Goal: Task Accomplishment & Management: Complete application form

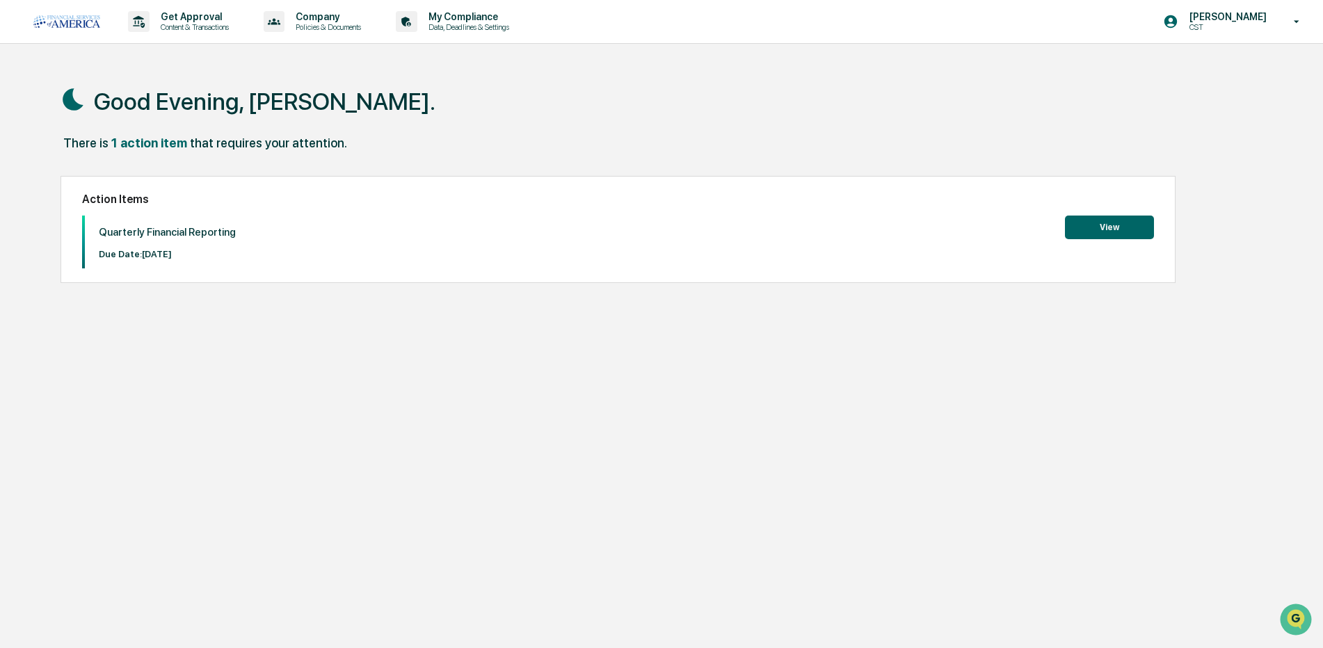
click at [1085, 223] on button "View" at bounding box center [1109, 228] width 89 height 24
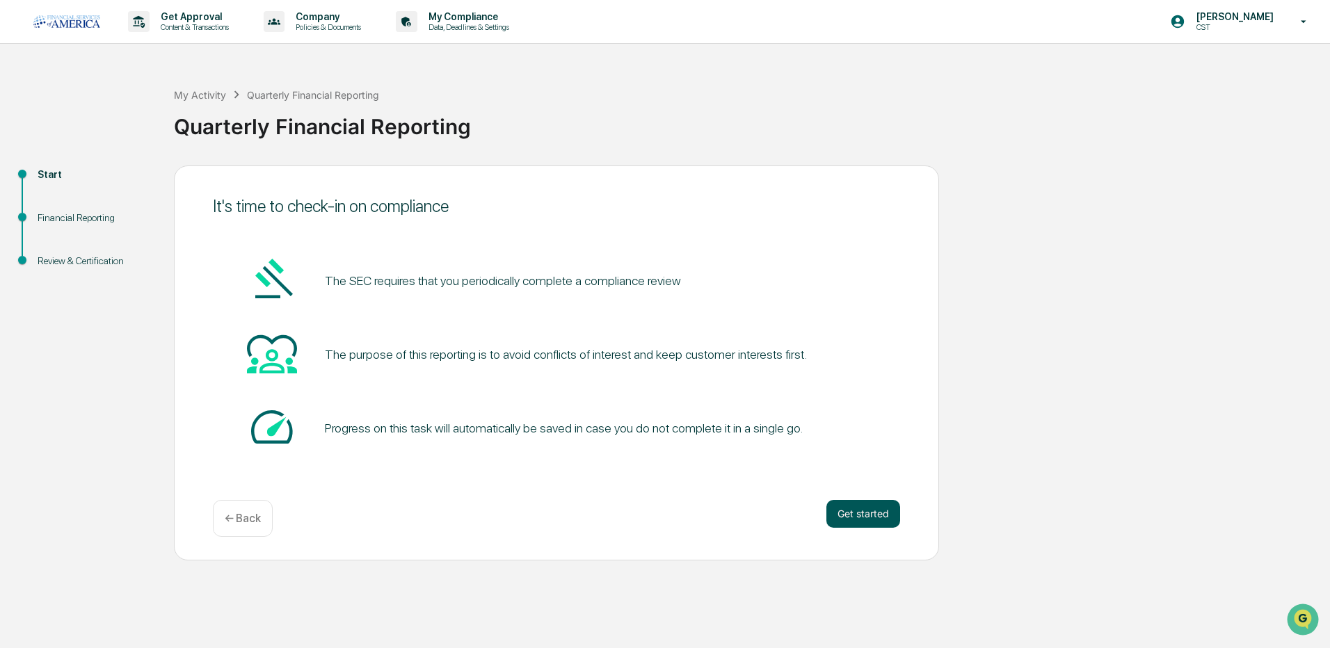
click at [861, 516] on button "Get started" at bounding box center [864, 514] width 74 height 28
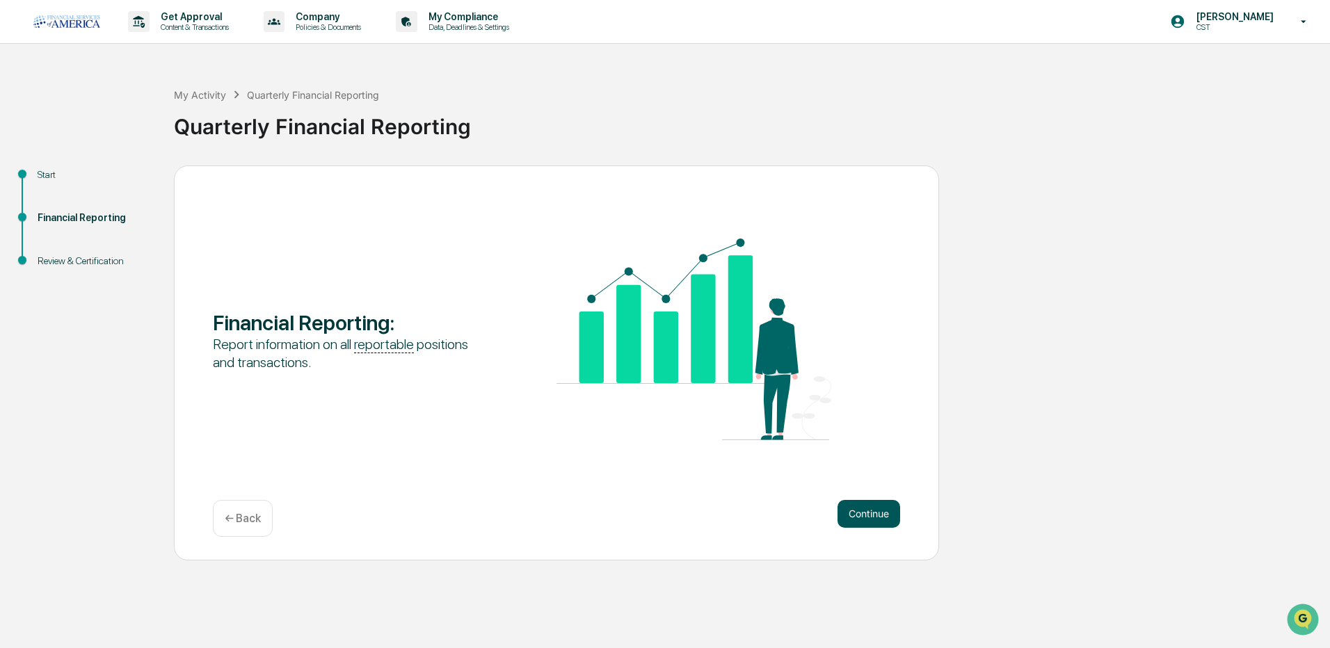
click at [865, 511] on button "Continue" at bounding box center [869, 514] width 63 height 28
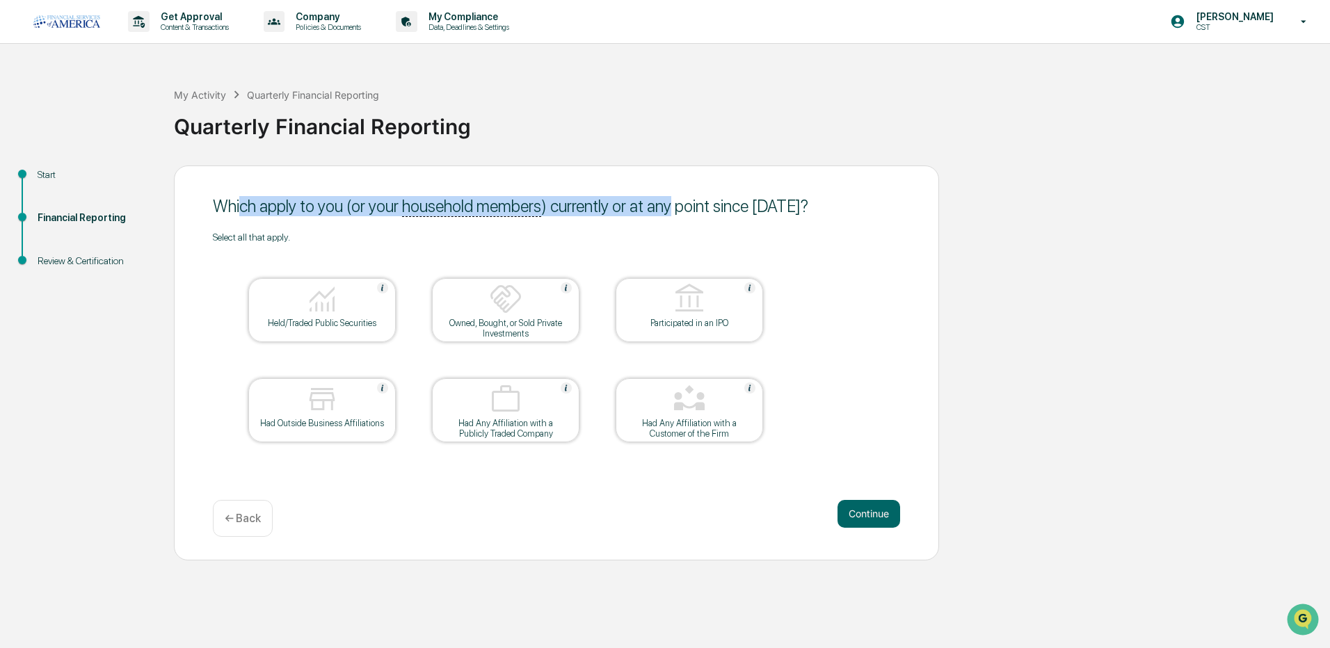
drag, startPoint x: 242, startPoint y: 207, endPoint x: 669, endPoint y: 196, distance: 427.3
click at [669, 196] on div "Which apply to you (or your household members ) currently or at any point since…" at bounding box center [556, 206] width 687 height 20
drag, startPoint x: 669, startPoint y: 196, endPoint x: 652, endPoint y: 207, distance: 20.3
click at [652, 207] on div "Which apply to you (or your household members ) currently or at any point since…" at bounding box center [556, 206] width 687 height 20
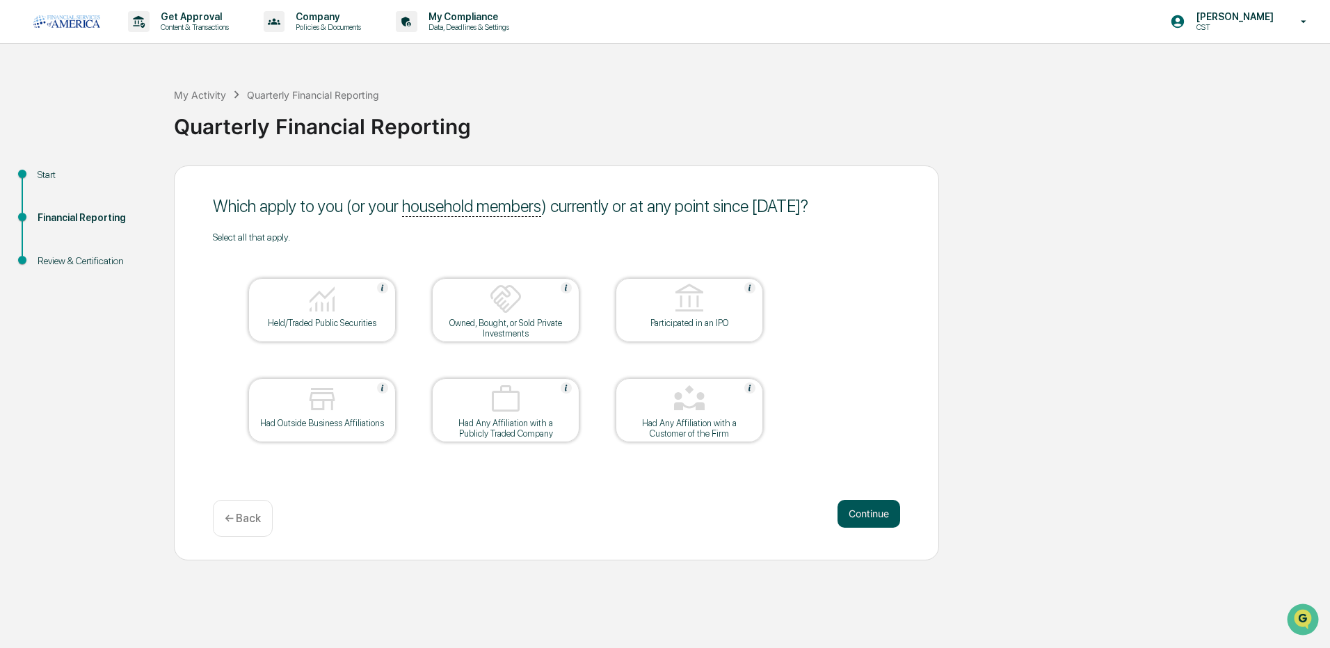
click at [873, 516] on button "Continue" at bounding box center [869, 514] width 63 height 28
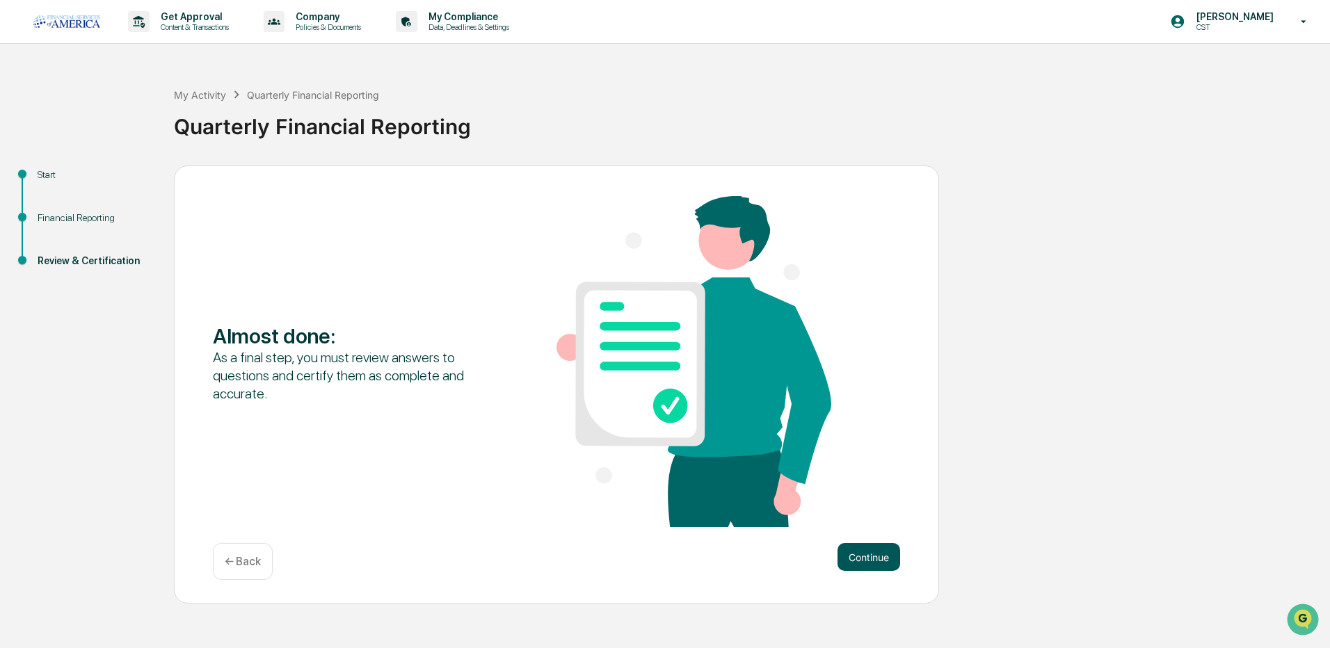
click at [882, 566] on button "Continue" at bounding box center [869, 557] width 63 height 28
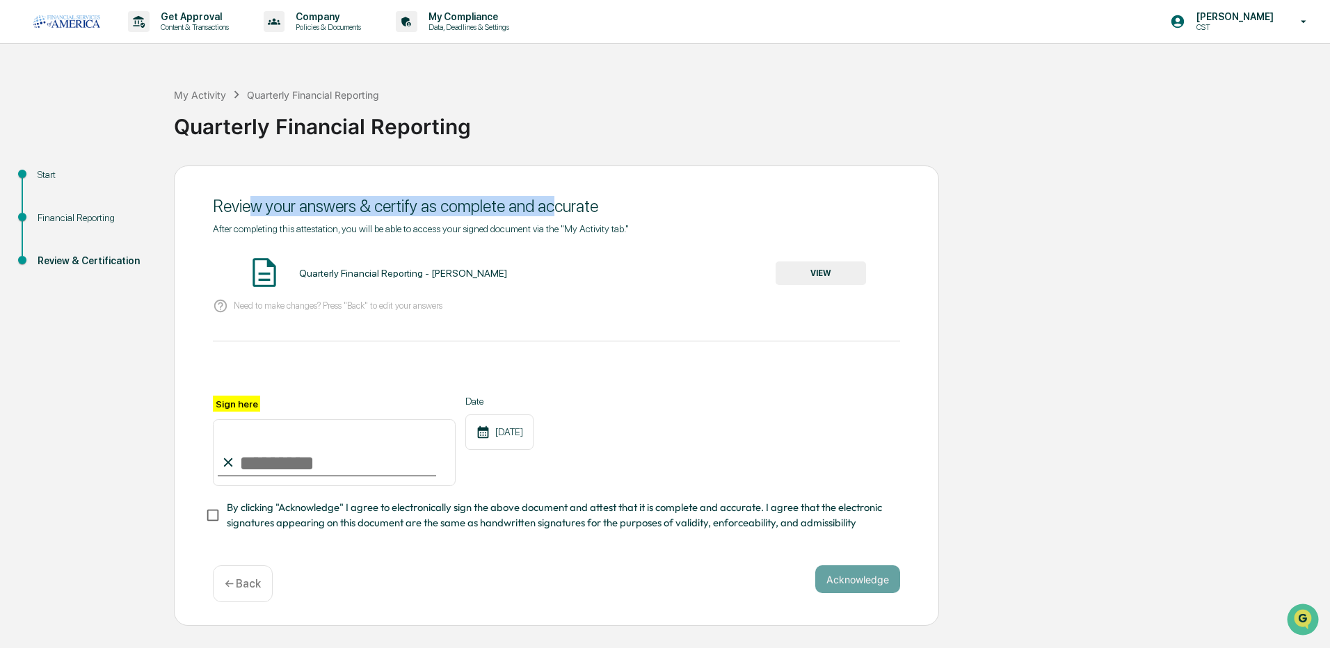
drag, startPoint x: 256, startPoint y: 210, endPoint x: 549, endPoint y: 214, distance: 293.0
click at [549, 214] on div "Review your answers & certify as complete and accurate" at bounding box center [556, 206] width 687 height 20
drag, startPoint x: 549, startPoint y: 214, endPoint x: 476, endPoint y: 203, distance: 73.9
click at [476, 203] on div "Review your answers & certify as complete and accurate" at bounding box center [556, 206] width 687 height 20
click at [825, 278] on button "VIEW" at bounding box center [821, 274] width 90 height 24
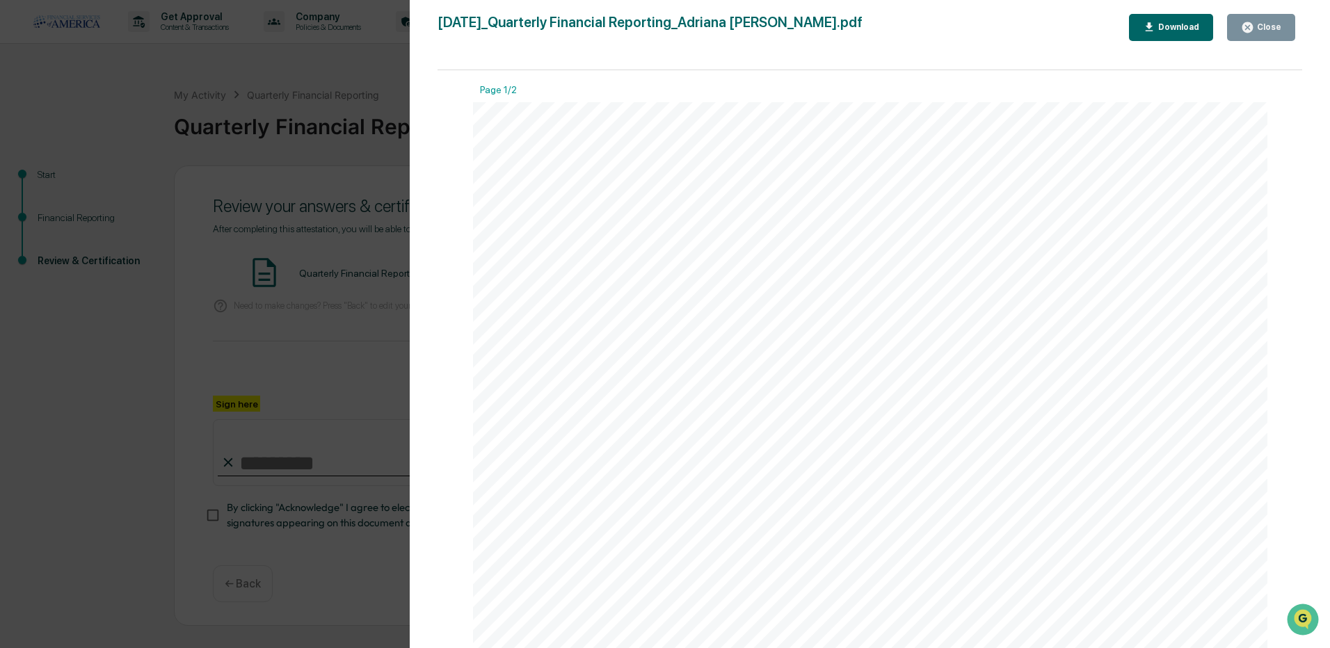
click at [1165, 27] on div "Download" at bounding box center [1178, 27] width 44 height 10
click at [1264, 29] on div "Close" at bounding box center [1267, 27] width 27 height 10
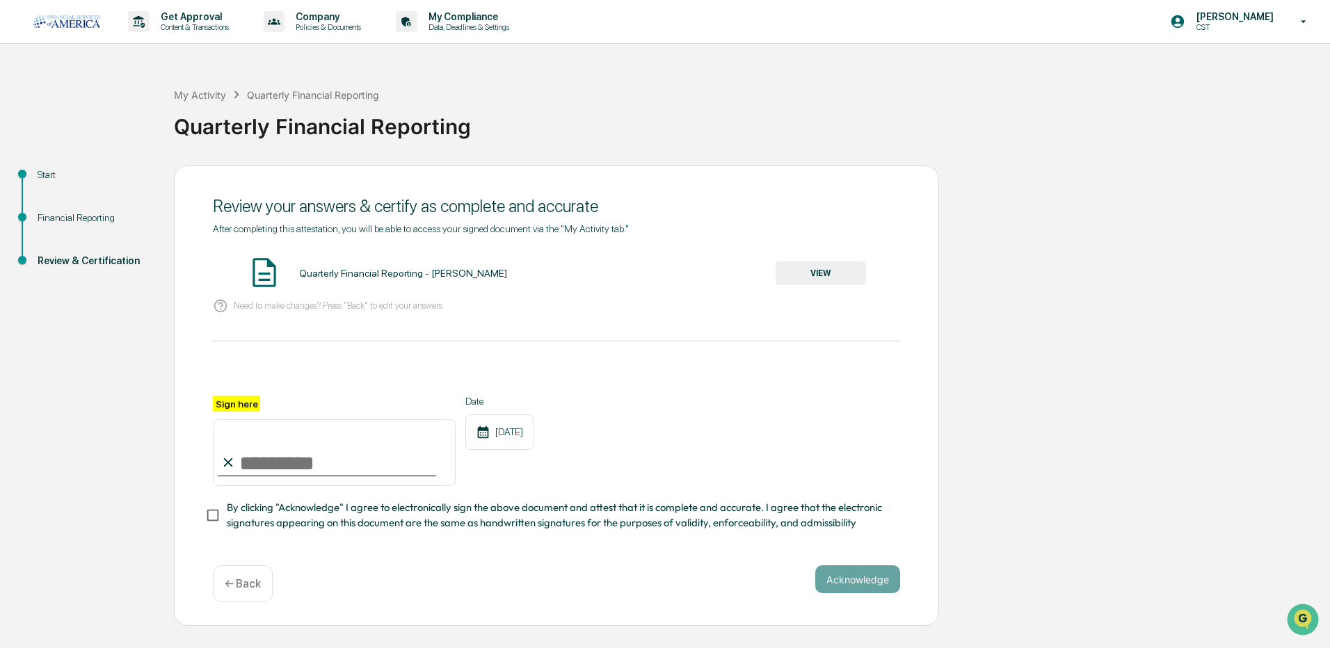
click at [262, 468] on input "Sign here" at bounding box center [334, 453] width 243 height 67
type input "**********"
click at [866, 584] on button "Acknowledge" at bounding box center [857, 580] width 85 height 28
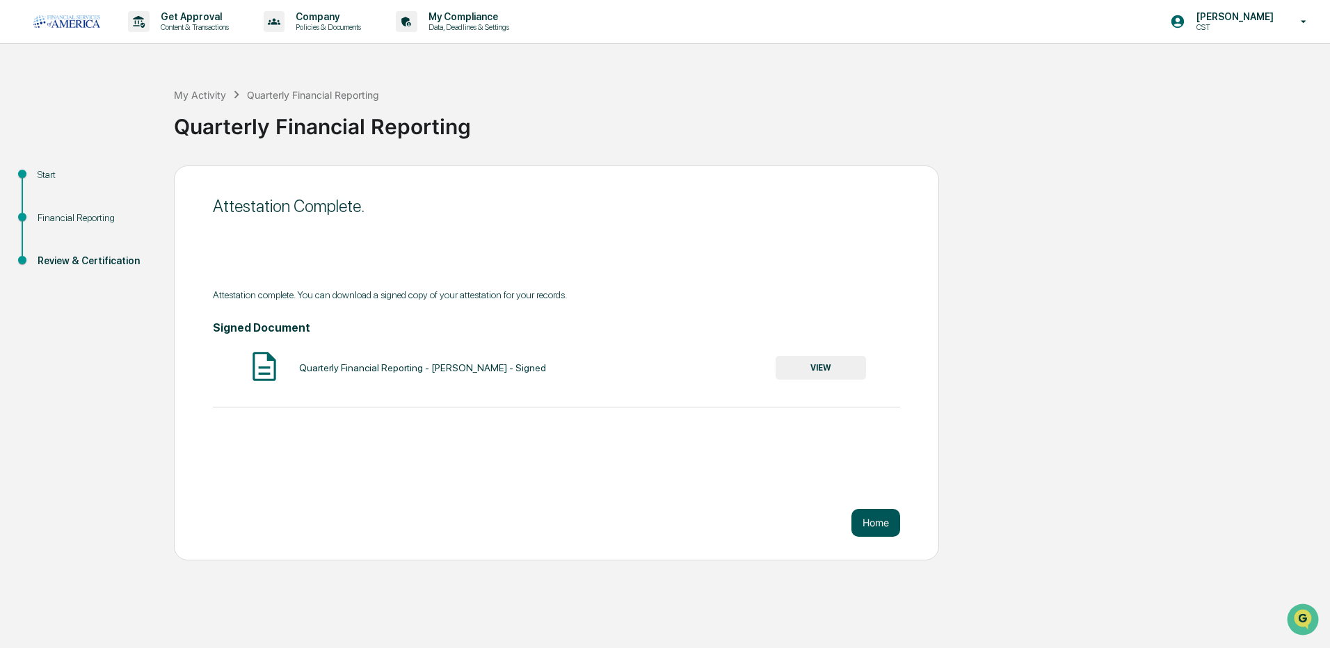
click at [872, 527] on button "Home" at bounding box center [876, 523] width 49 height 28
